Goal: Task Accomplishment & Management: Manage account settings

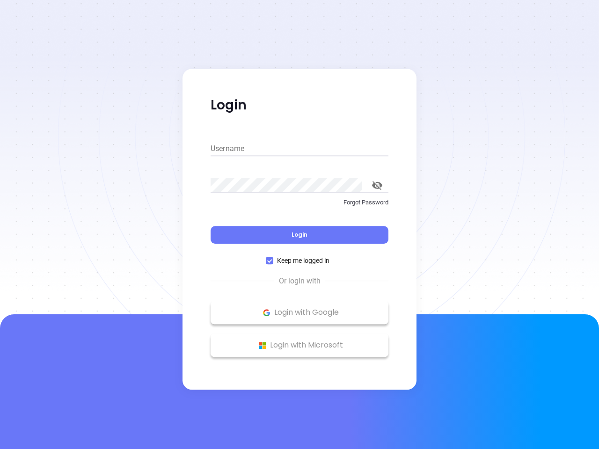
click at [300, 225] on div "Login" at bounding box center [300, 229] width 178 height 29
click at [300, 149] on input "Username" at bounding box center [300, 148] width 178 height 15
click at [377, 185] on icon "toggle password visibility" at bounding box center [377, 185] width 10 height 9
click at [300, 235] on span "Login" at bounding box center [300, 235] width 16 height 8
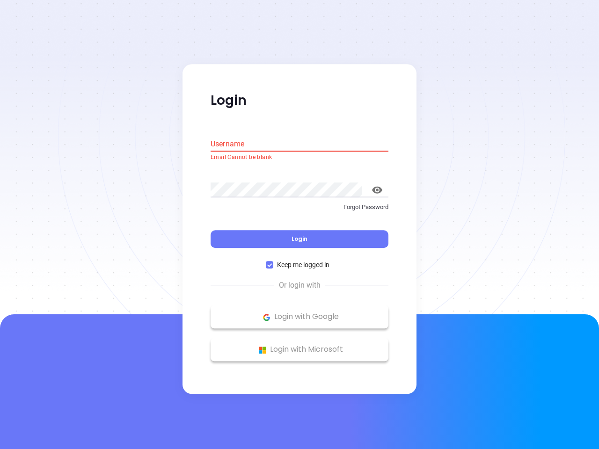
click at [300, 261] on span "Keep me logged in" at bounding box center [303, 265] width 60 height 10
click at [273, 262] on input "Keep me logged in" at bounding box center [269, 265] width 7 height 7
checkbox input "false"
click at [300, 313] on p "Login with Google" at bounding box center [299, 317] width 169 height 14
click at [300, 346] on p "Login with Microsoft" at bounding box center [299, 350] width 169 height 14
